Goal: Information Seeking & Learning: Learn about a topic

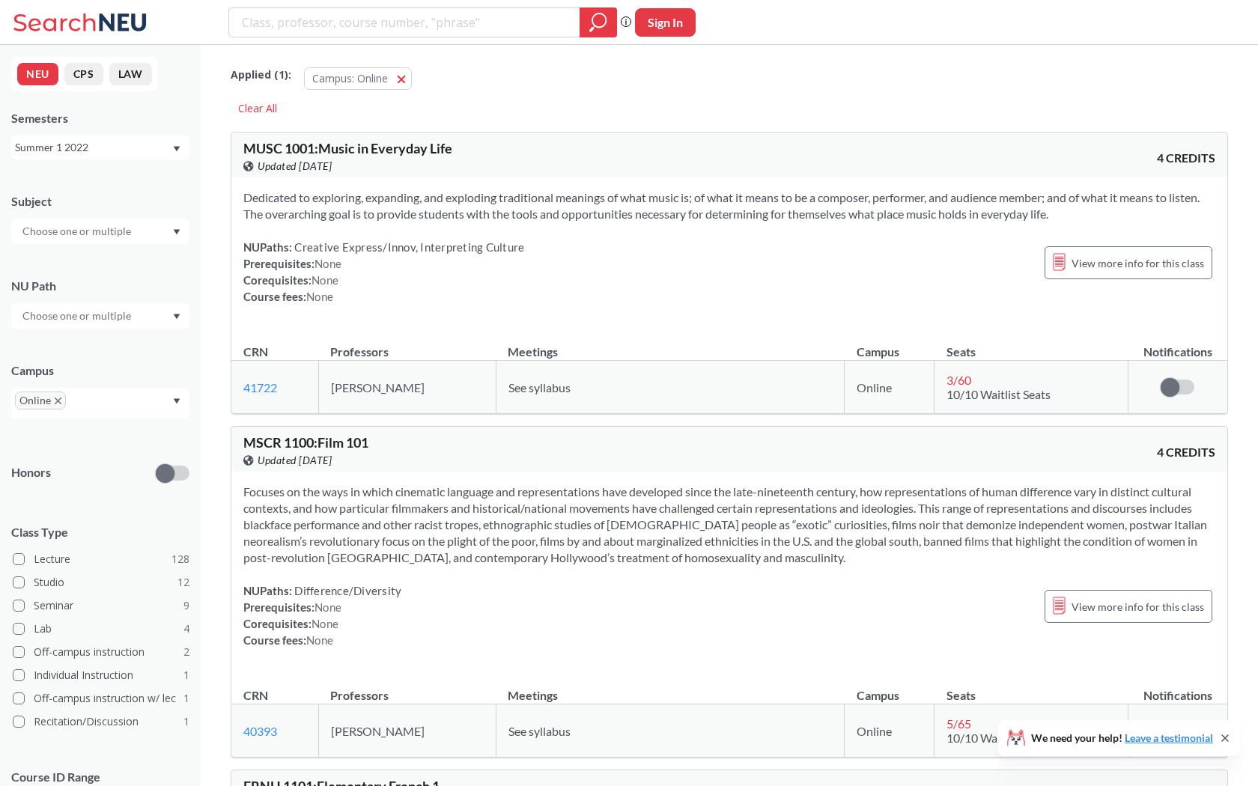
click at [154, 142] on div "Summer 1 2022" at bounding box center [93, 147] width 157 height 16
click at [43, 181] on span "Fall 2025" at bounding box center [42, 180] width 46 height 16
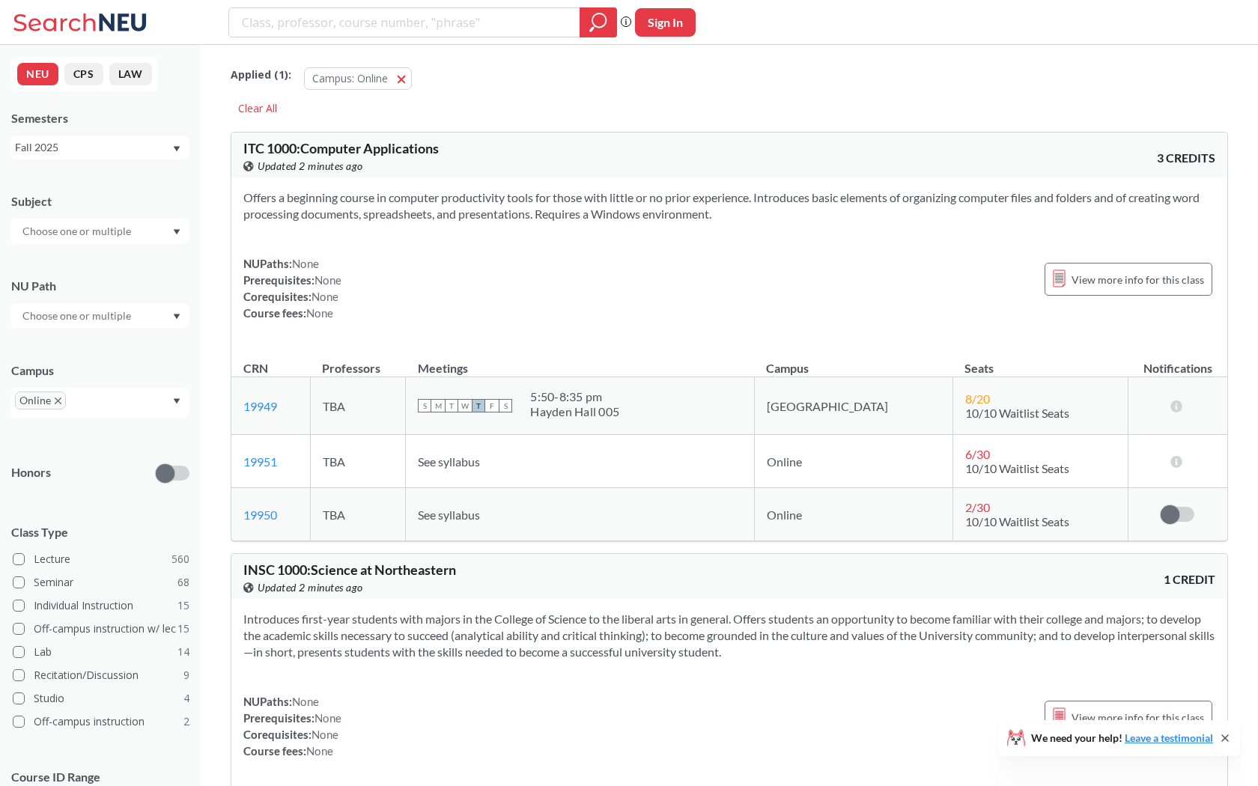
click at [82, 227] on input "text" at bounding box center [78, 231] width 126 height 18
click at [121, 204] on div "Subject" at bounding box center [100, 201] width 178 height 16
click at [112, 234] on input "text" at bounding box center [78, 231] width 126 height 18
click at [136, 217] on div "Subject NRSG ( 53 ) Nursing CS ( 32 ) Computer Science CAEP ( 31 ) Counseling a…" at bounding box center [100, 211] width 178 height 66
click at [139, 231] on div at bounding box center [100, 231] width 178 height 25
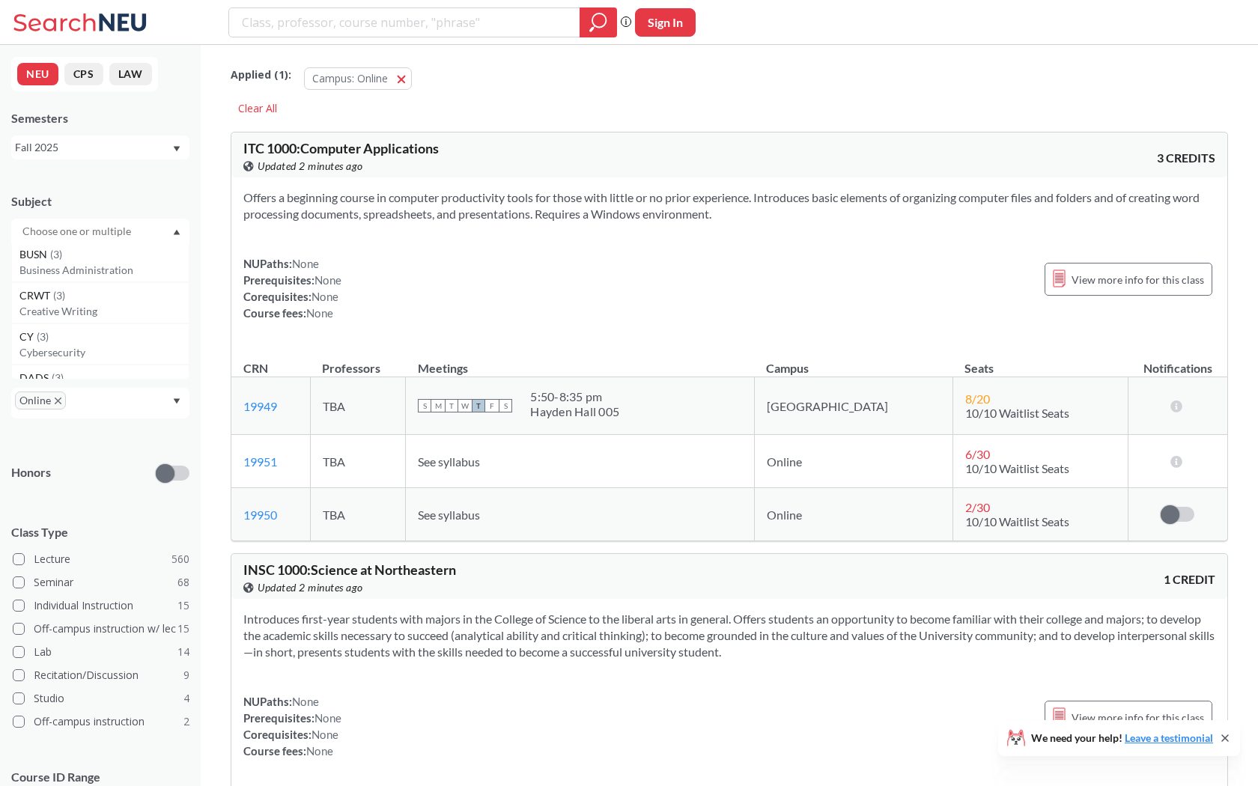
scroll to position [2214, 0]
click at [101, 275] on div "BUSN ( 3 )" at bounding box center [103, 268] width 169 height 16
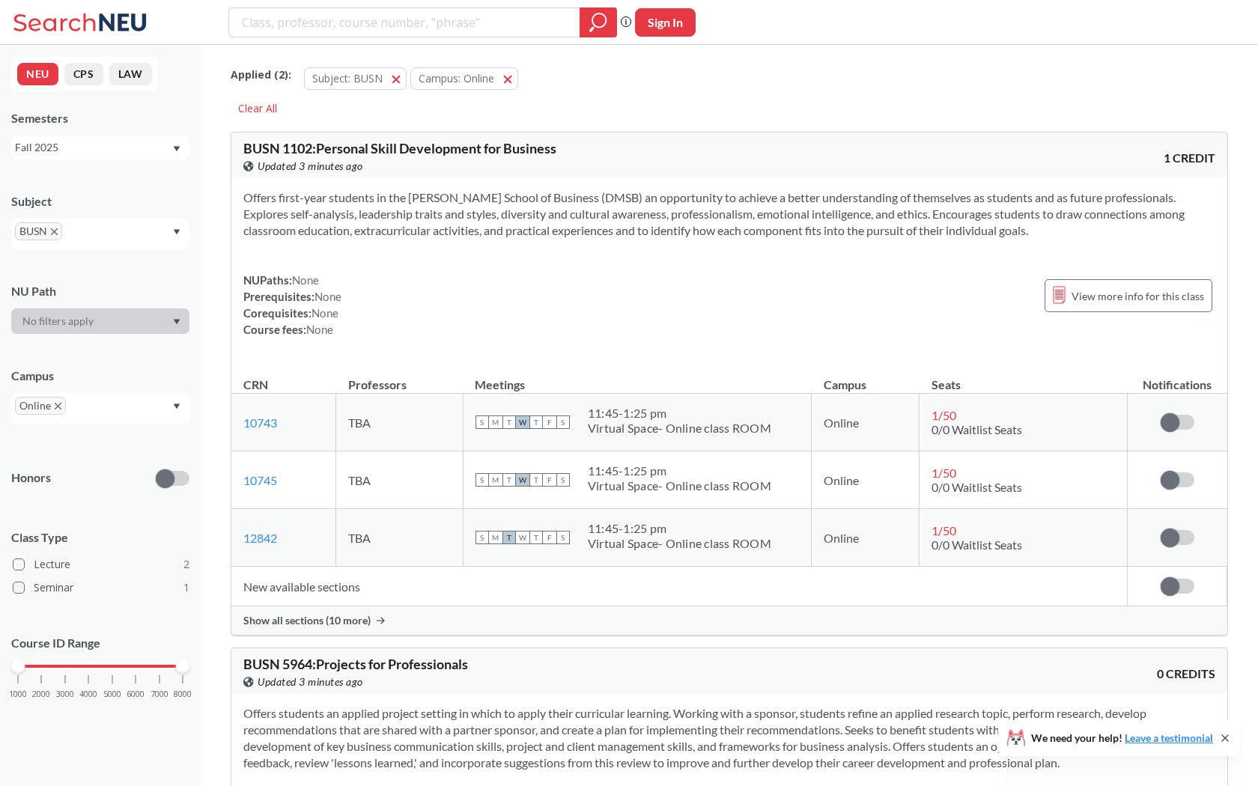
click at [124, 429] on div "Subject BUSN NU Path Campus Online Honors Class Type Lecture 2 Seminar 1 Course…" at bounding box center [100, 453] width 178 height 550
click at [127, 322] on div at bounding box center [100, 321] width 178 height 25
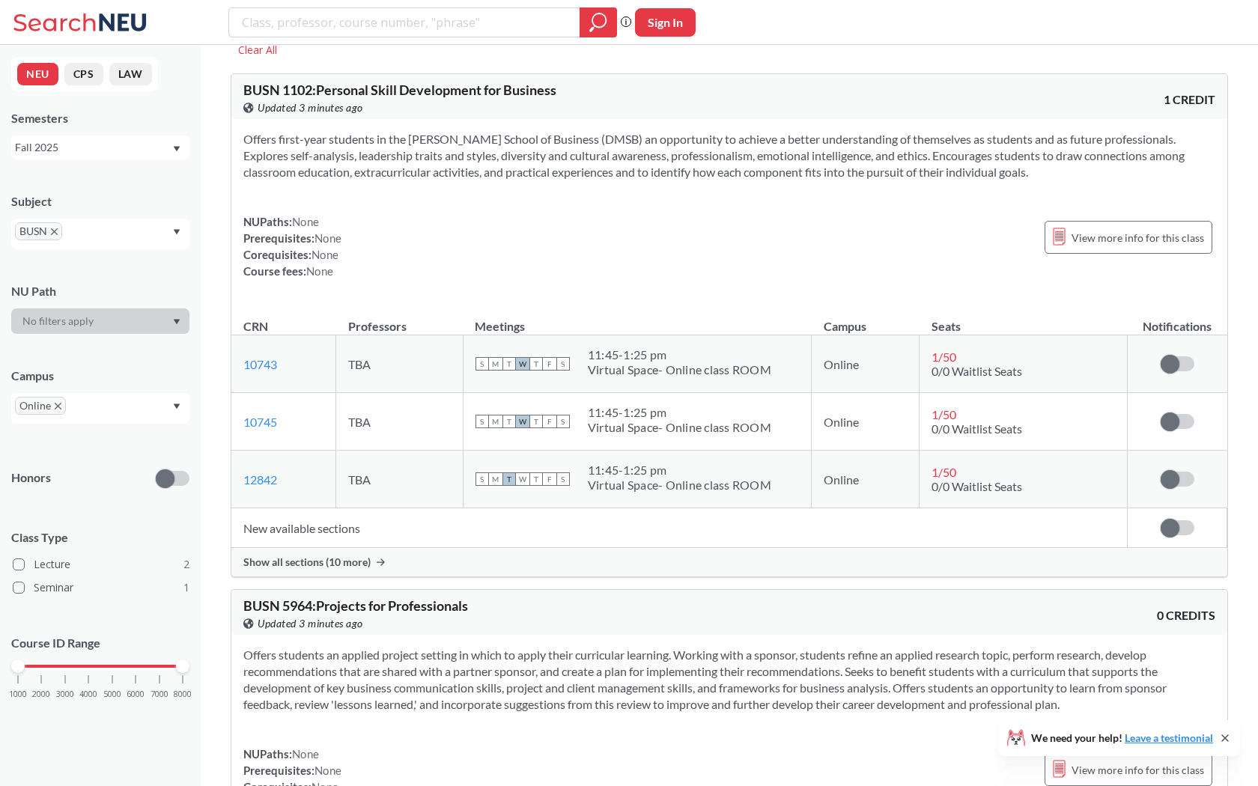
scroll to position [57, 0]
click at [55, 228] on icon "X to remove pill" at bounding box center [54, 231] width 7 height 7
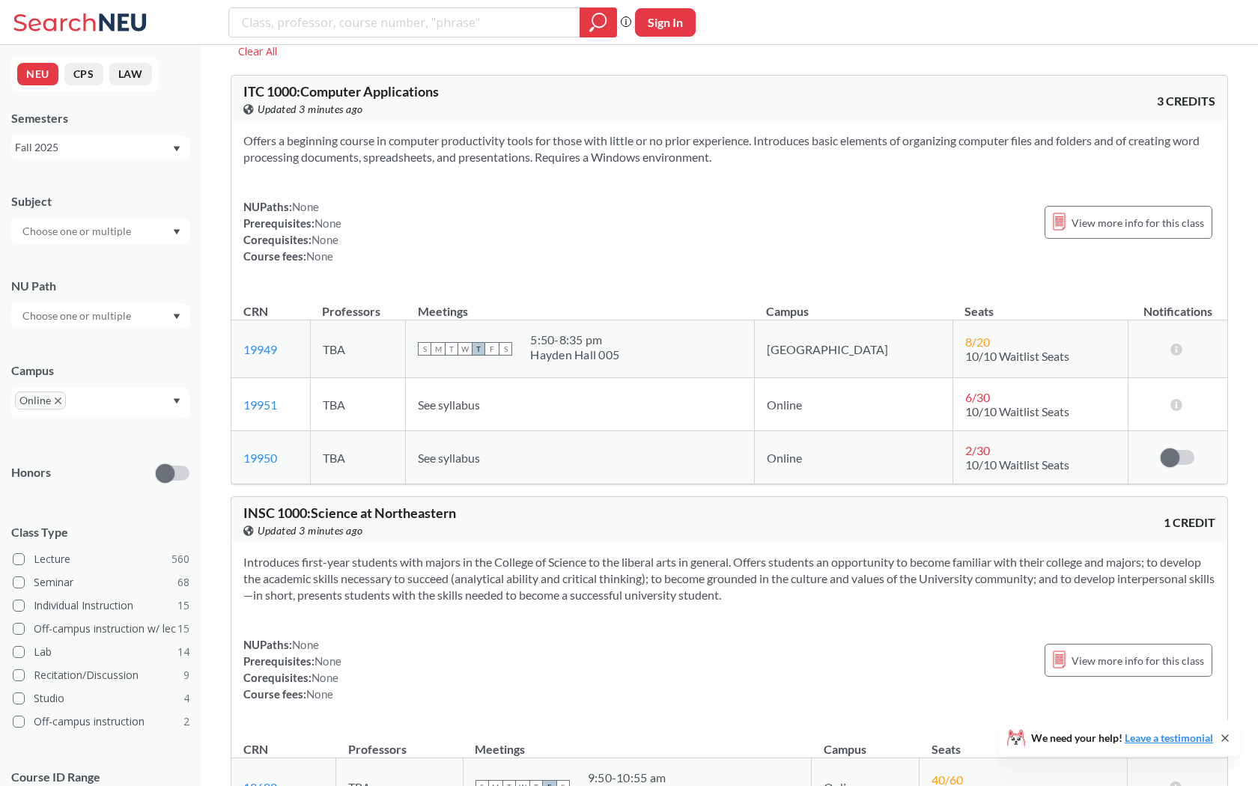
click at [85, 231] on input "text" at bounding box center [78, 231] width 126 height 18
type input "M"
type input "b"
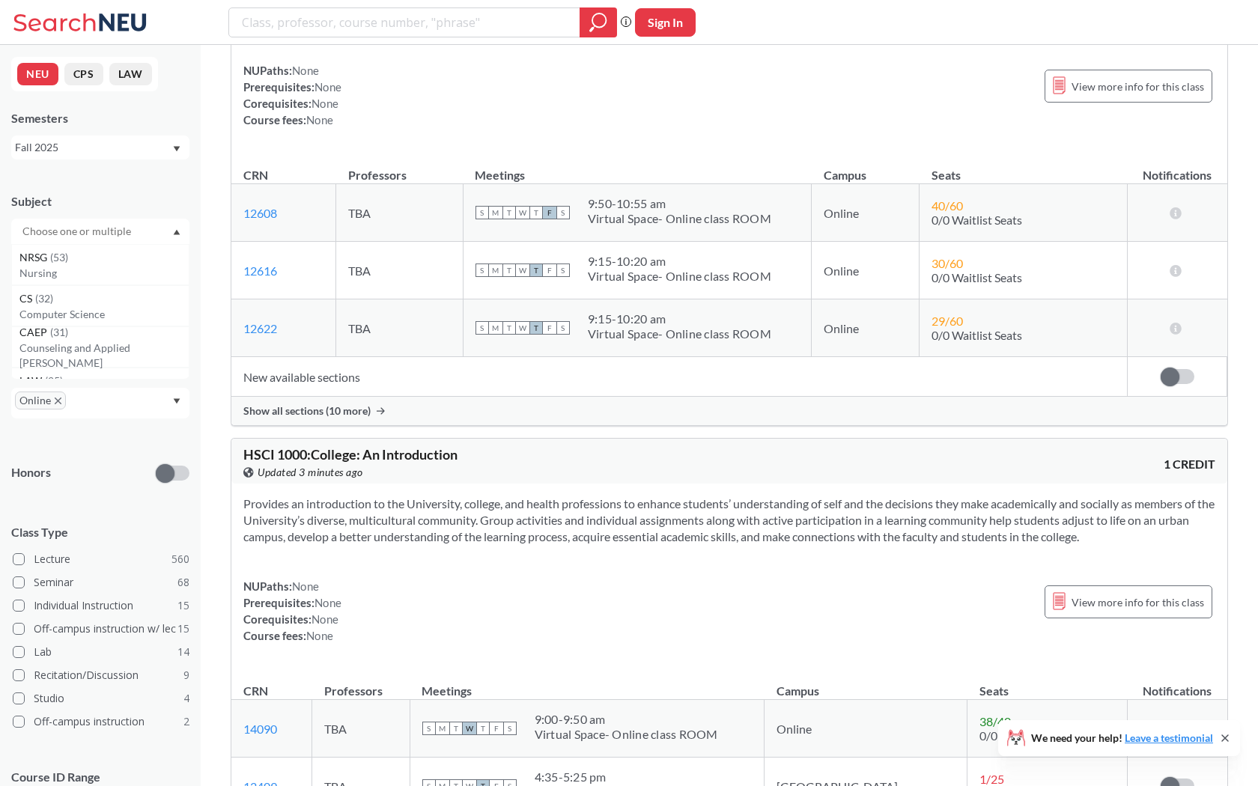
scroll to position [634, 0]
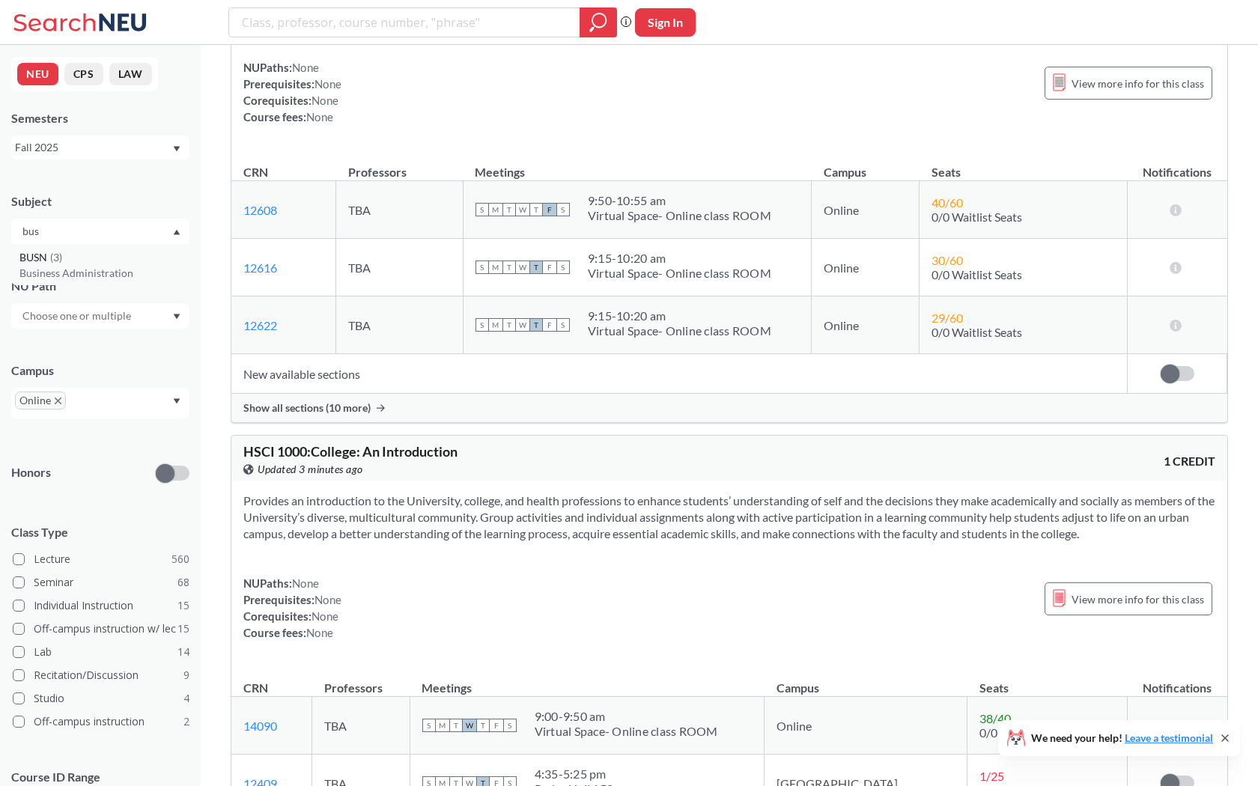
type input "bus"
click at [74, 269] on p "Business Administration" at bounding box center [103, 273] width 169 height 15
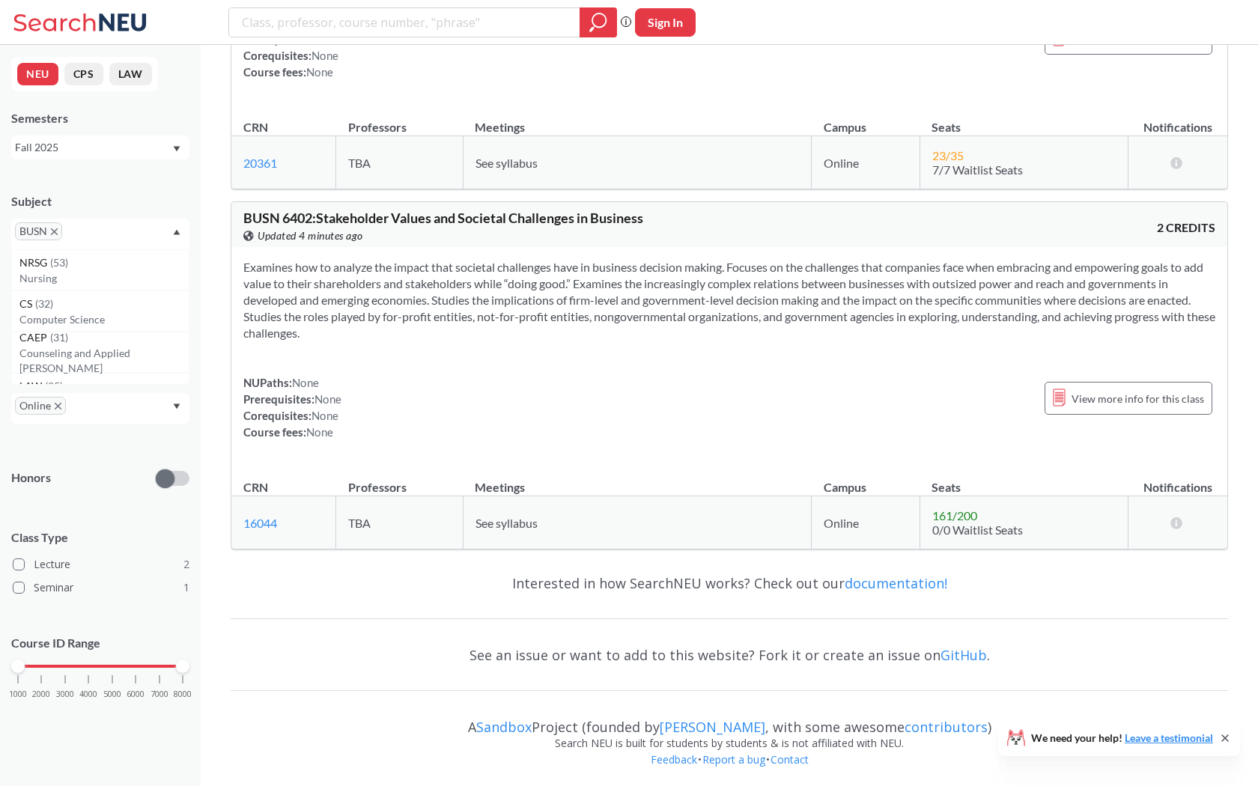
scroll to position [792, 0]
click at [369, 527] on td "TBA" at bounding box center [399, 521] width 127 height 53
click at [1125, 400] on span "View more info for this class" at bounding box center [1138, 397] width 133 height 19
